Goal: Task Accomplishment & Management: Manage account settings

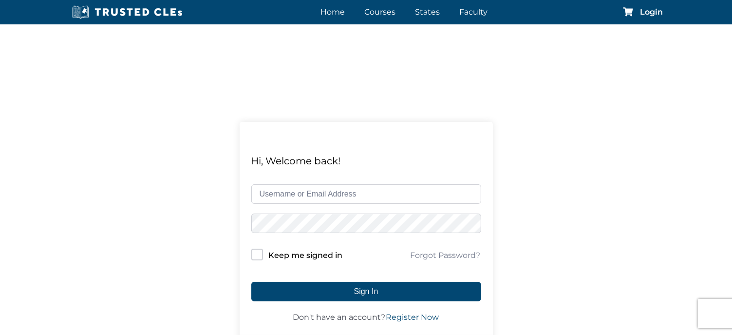
click at [331, 195] on input "text" at bounding box center [366, 193] width 230 height 19
type input "[EMAIL_ADDRESS][DOMAIN_NAME]"
click at [251, 282] on button "Sign In" at bounding box center [366, 291] width 230 height 19
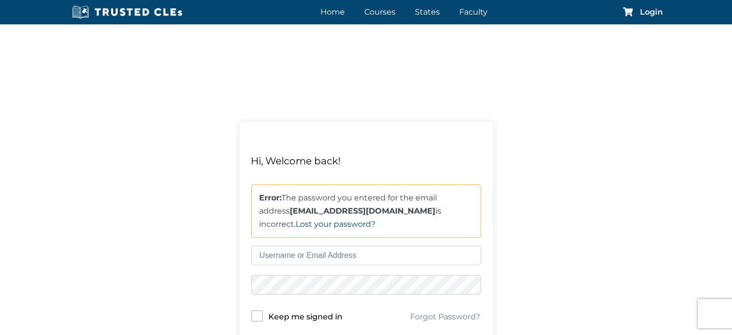
click at [274, 259] on input "text" at bounding box center [366, 255] width 230 height 19
type input "[EMAIL_ADDRESS][DOMAIN_NAME]"
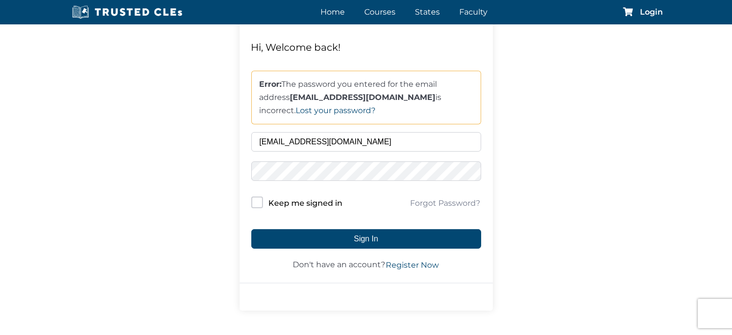
scroll to position [146, 0]
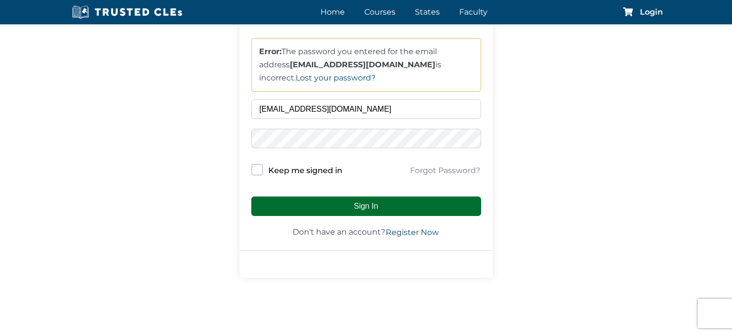
click at [376, 209] on button "Sign In" at bounding box center [366, 205] width 230 height 19
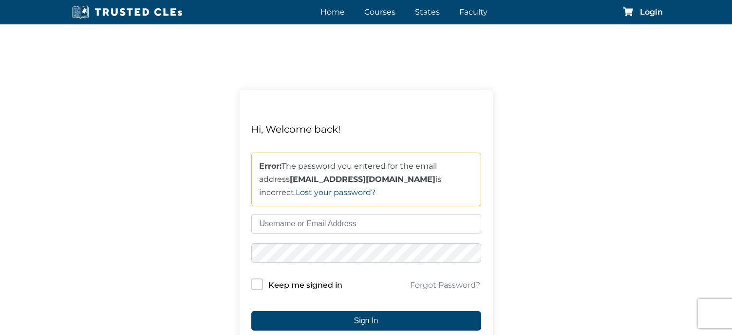
scroll to position [49, 0]
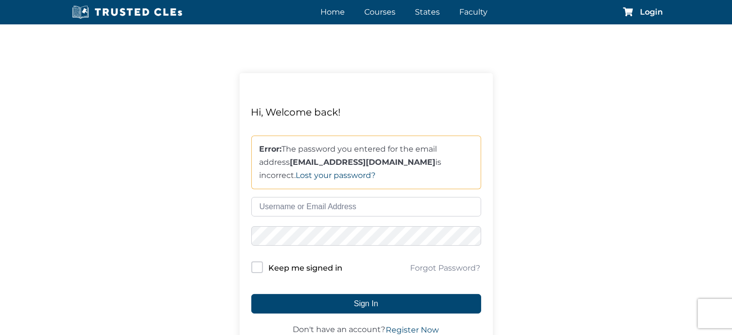
click at [251, 294] on button "Sign In" at bounding box center [366, 303] width 230 height 19
click at [275, 212] on input "text" at bounding box center [366, 206] width 230 height 19
type input "[EMAIL_ADDRESS][DOMAIN_NAME]"
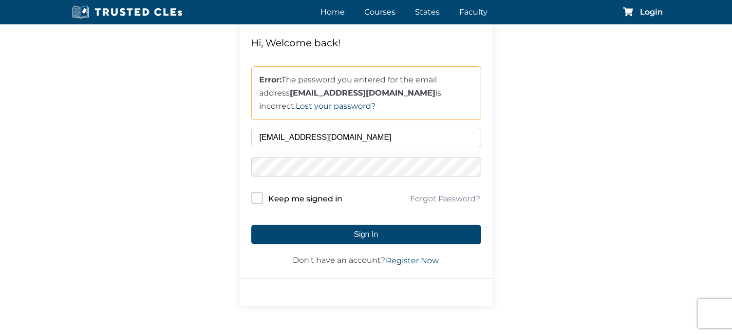
scroll to position [146, 0]
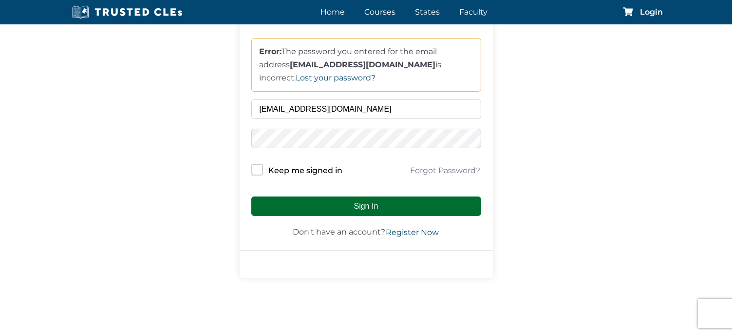
click at [319, 206] on button "Sign In" at bounding box center [366, 205] width 230 height 19
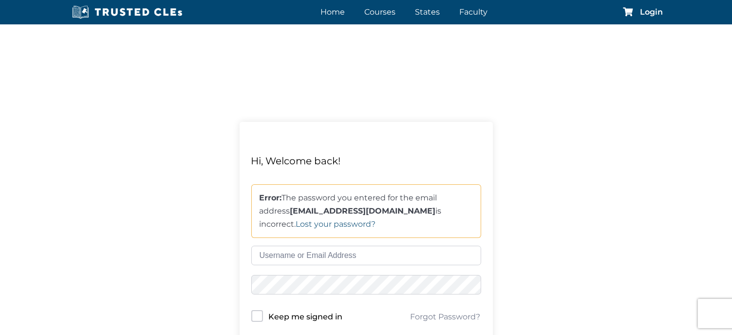
click at [376, 219] on link "Lost your password?" at bounding box center [336, 223] width 80 height 9
